Goal: Communication & Community: Answer question/provide support

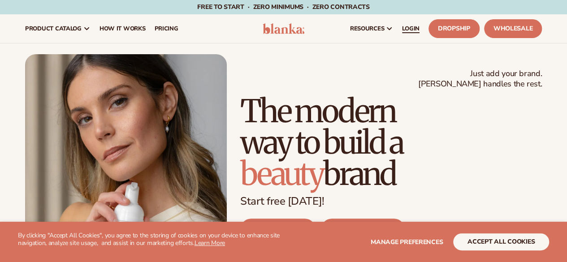
click at [408, 31] on span "LOGIN" at bounding box center [410, 28] width 17 height 7
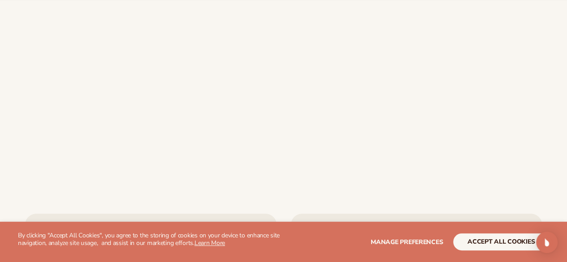
scroll to position [406, 0]
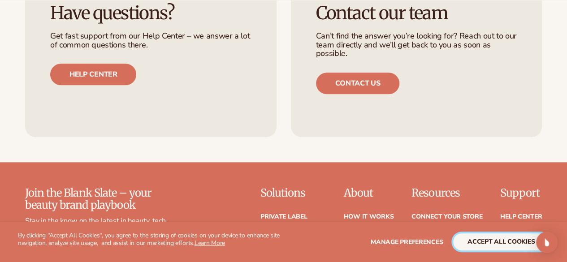
click at [486, 246] on button "accept all cookies" at bounding box center [501, 241] width 96 height 17
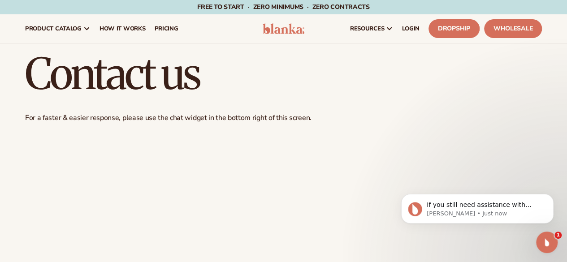
scroll to position [0, 0]
click at [548, 246] on icon "Open Intercom Messenger" at bounding box center [545, 241] width 15 height 15
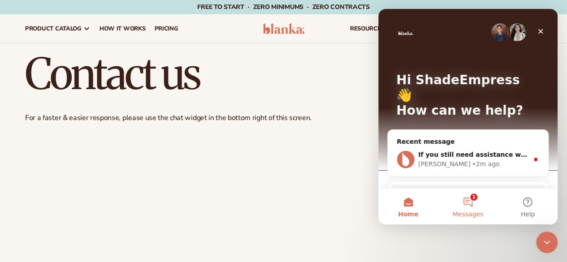
click at [464, 202] on button "1 Messages" at bounding box center [468, 207] width 60 height 36
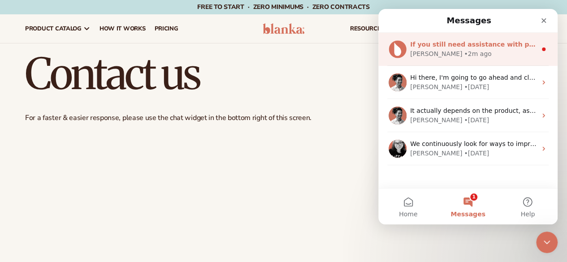
click at [497, 38] on div "If you still need assistance with permanently deleting your account, I’m here t…" at bounding box center [467, 49] width 179 height 33
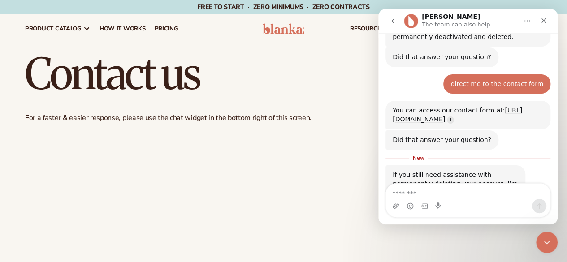
scroll to position [667, 0]
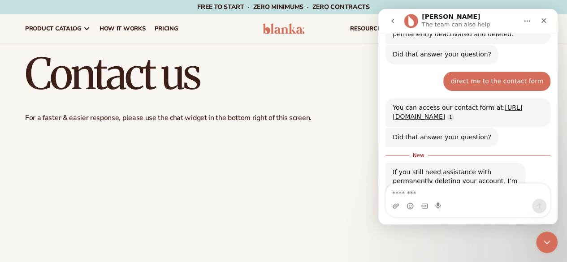
click at [435, 198] on textarea "Message…" at bounding box center [468, 191] width 164 height 15
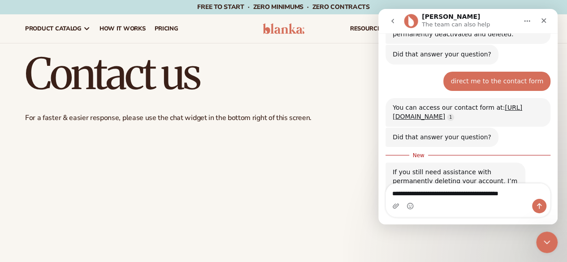
type textarea "**********"
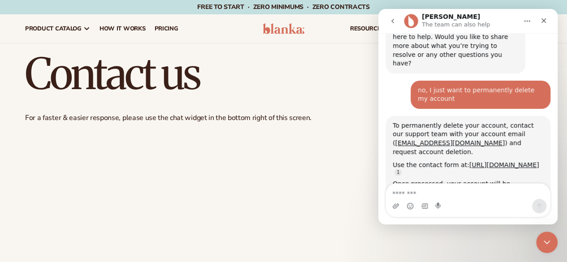
scroll to position [1, 0]
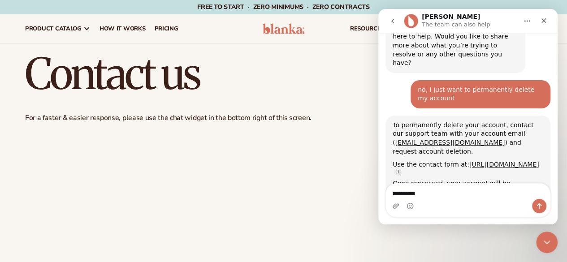
type textarea "**********"
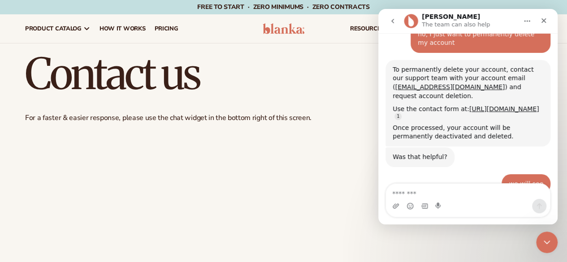
scroll to position [867, 0]
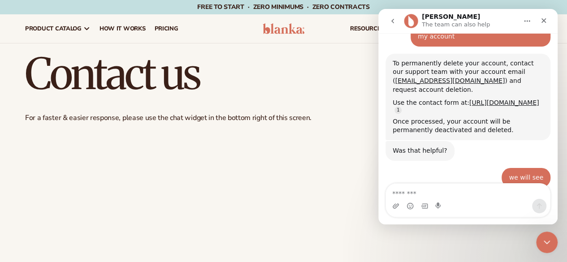
click at [456, 196] on textarea "Message…" at bounding box center [468, 191] width 164 height 15
click at [525, 22] on icon "Home" at bounding box center [526, 20] width 7 height 7
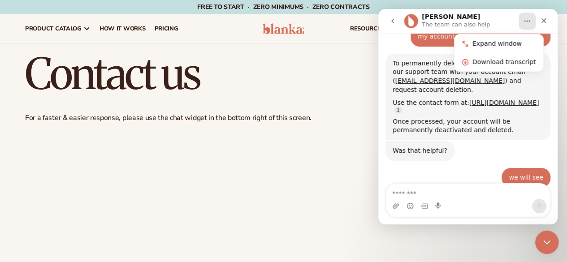
click at [547, 242] on icon "Close Intercom Messenger" at bounding box center [545, 241] width 11 height 11
